Goal: Understand process/instructions: Learn how to perform a task or action

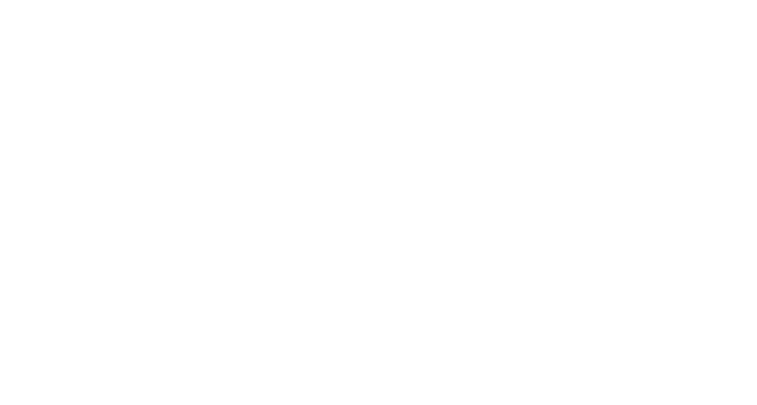
scroll to position [112, 0]
